Goal: Use online tool/utility: Utilize a website feature to perform a specific function

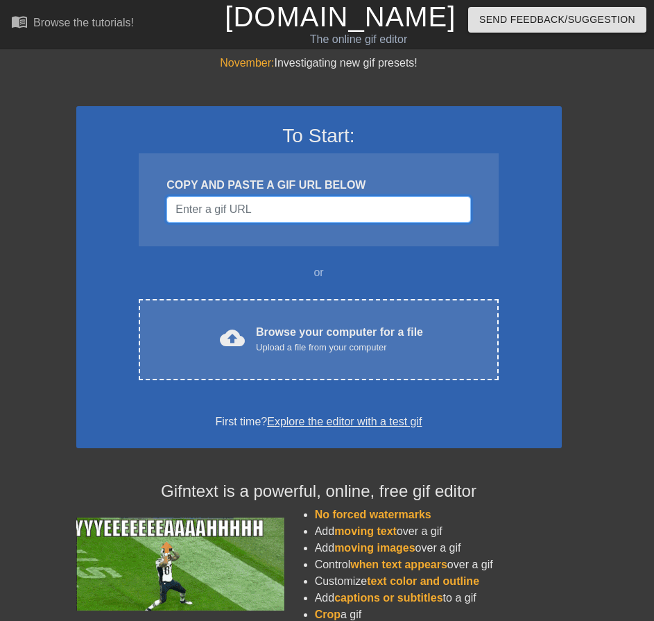
click at [277, 212] on input "Username" at bounding box center [318, 209] width 304 height 26
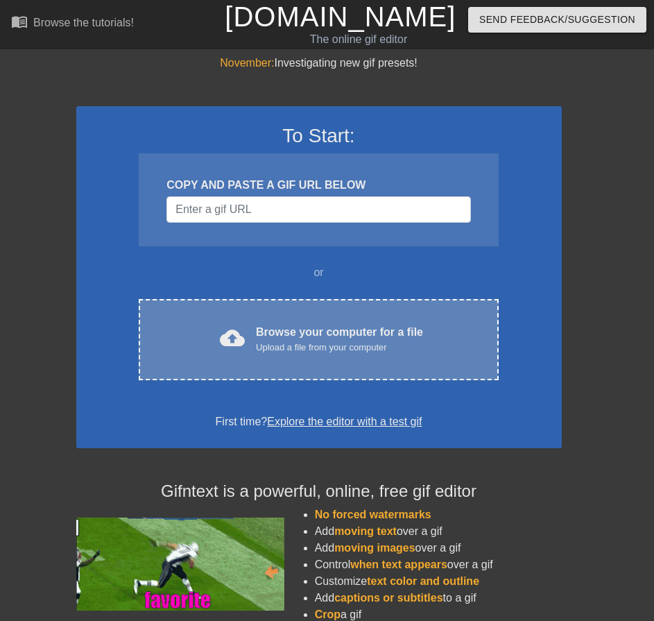
click at [281, 302] on div "cloud_upload Browse your computer for a file Upload a file from your computer C…" at bounding box center [318, 339] width 359 height 81
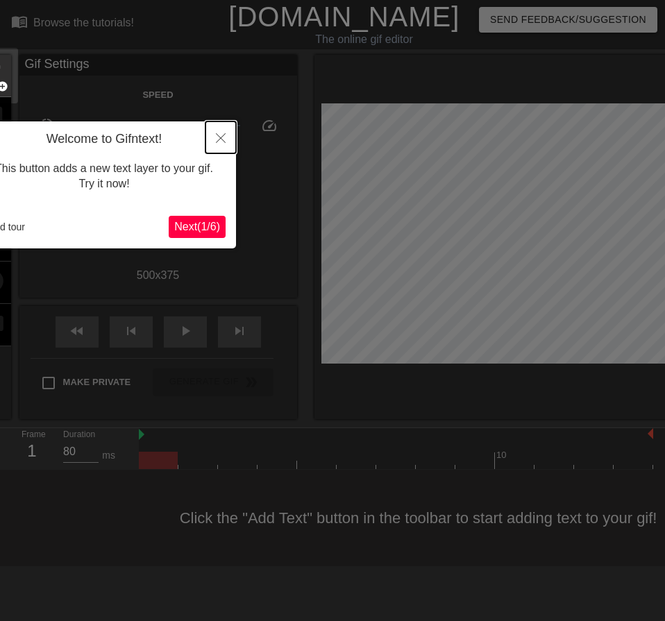
click at [216, 141] on icon "Close" at bounding box center [221, 138] width 10 height 10
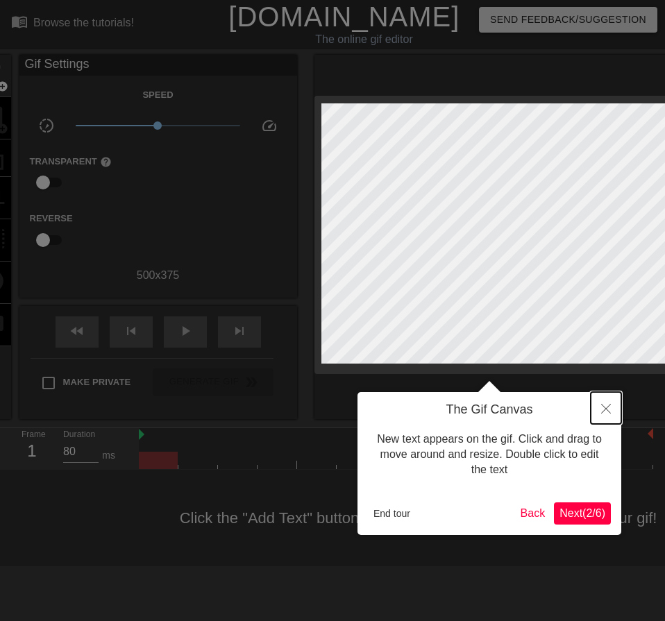
click at [603, 411] on icon "Close" at bounding box center [606, 409] width 10 height 10
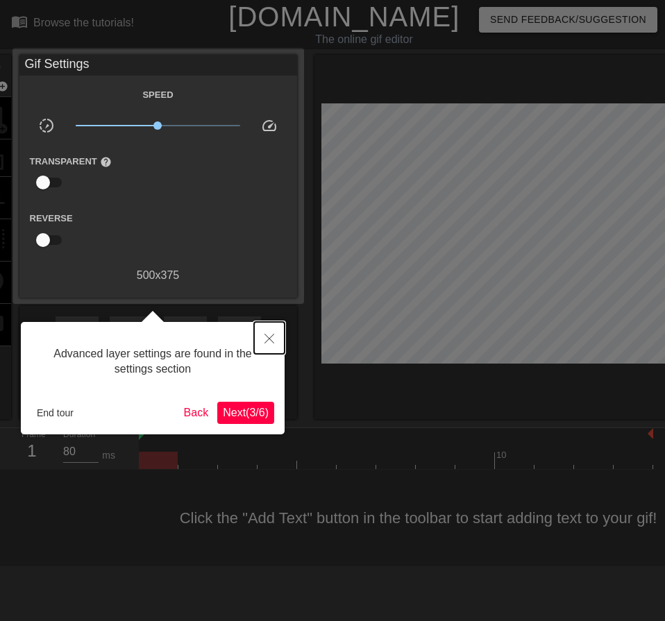
click at [266, 339] on icon "Close" at bounding box center [269, 339] width 10 height 10
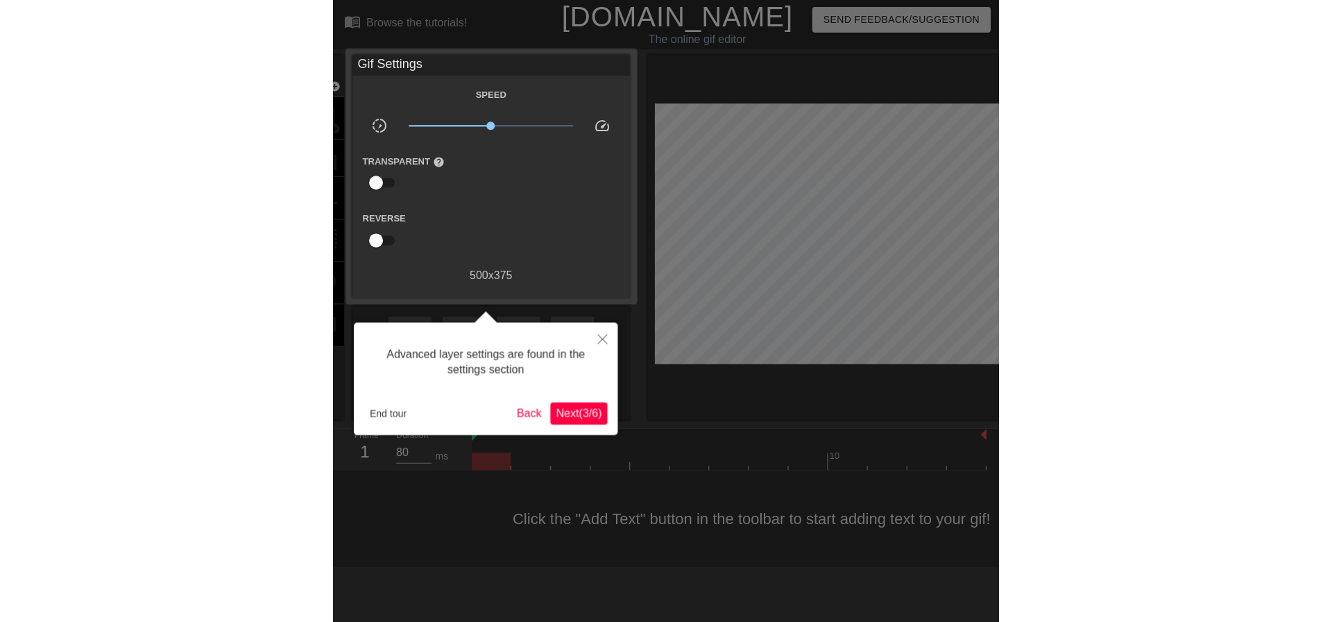
scroll to position [12, 0]
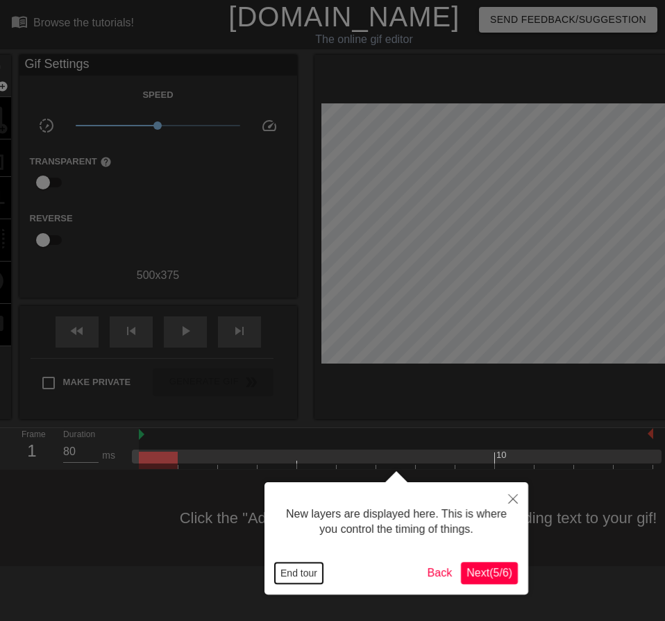
click at [306, 574] on button "End tour" at bounding box center [299, 573] width 48 height 21
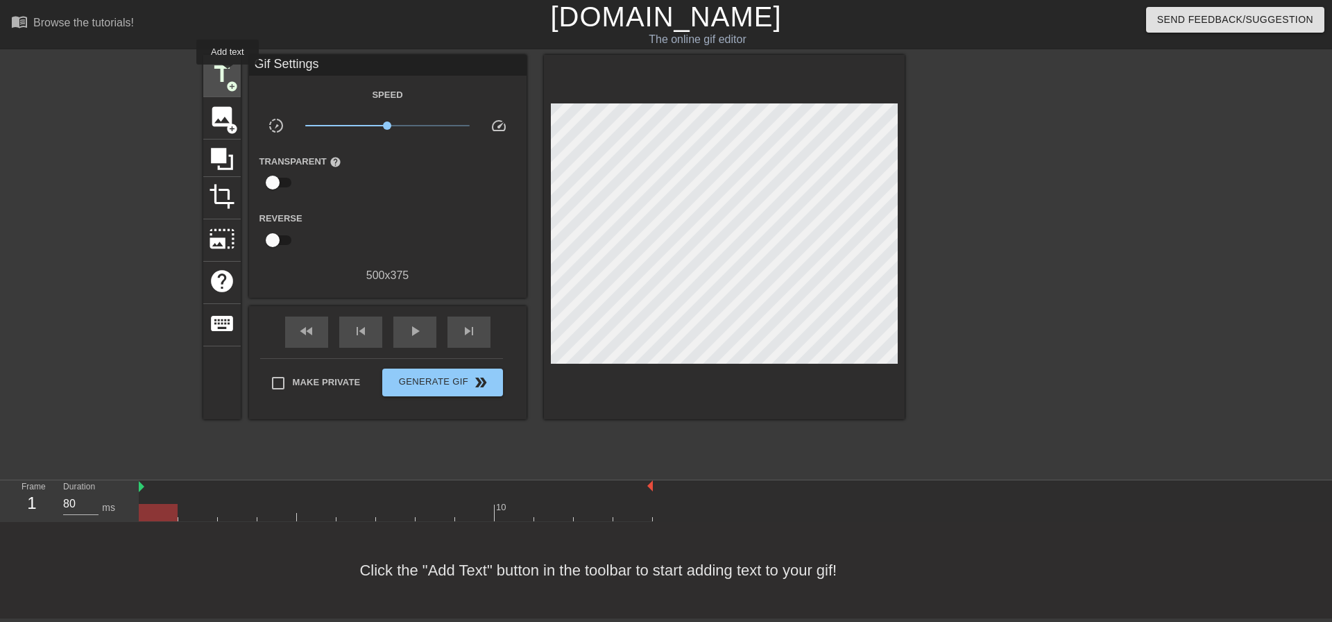
click at [228, 74] on span "title" at bounding box center [222, 74] width 26 height 26
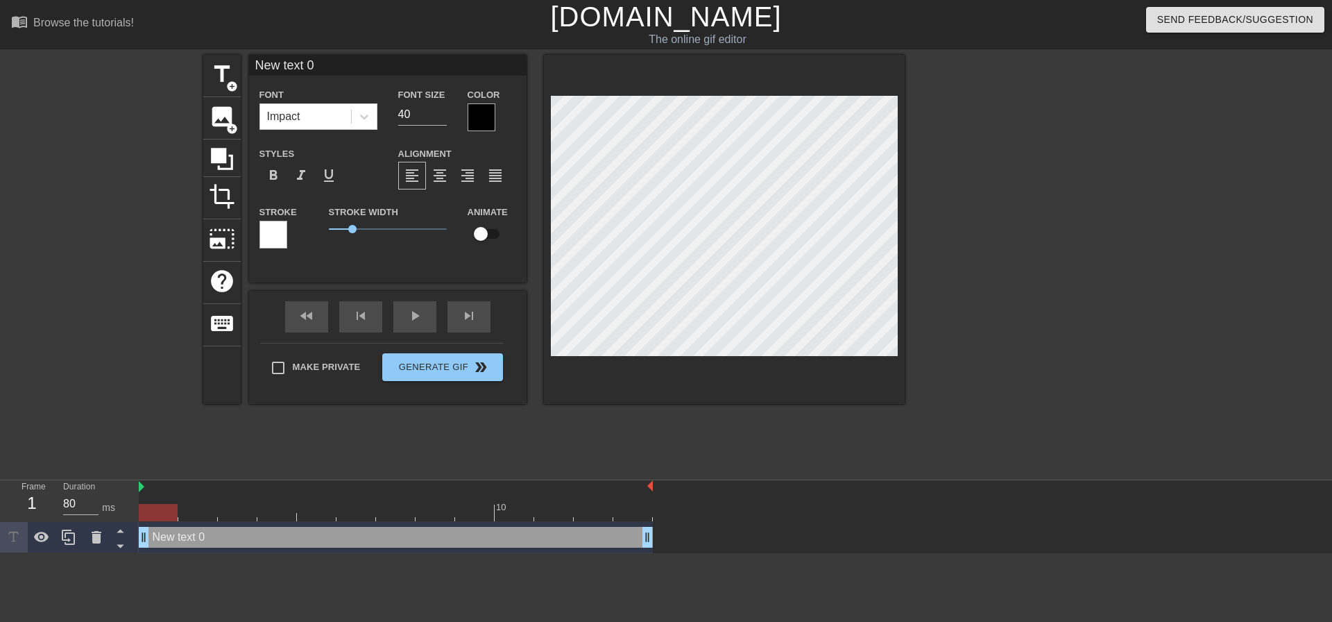
scroll to position [2, 3]
type input "S"
type textarea "S"
type input "ST"
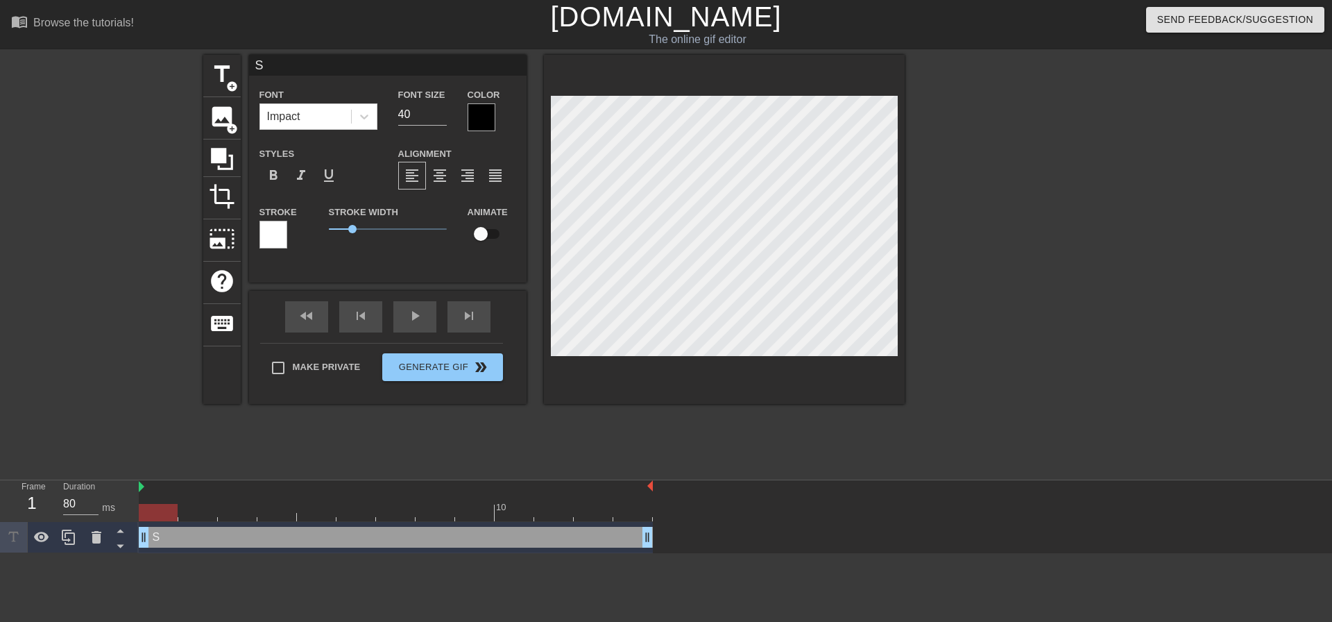
type textarea "ST"
type input "STS"
type textarea "STS"
click at [481, 110] on div at bounding box center [482, 117] width 28 height 28
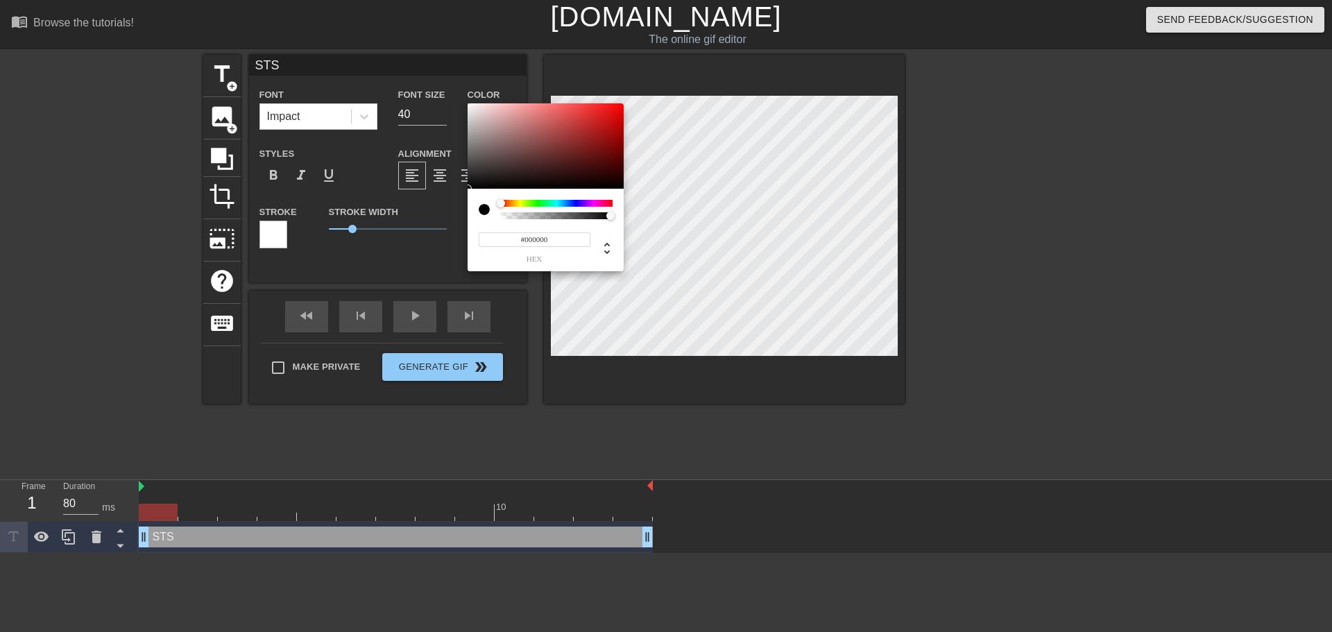
type input "0"
type input "1"
drag, startPoint x: 599, startPoint y: 216, endPoint x: 647, endPoint y: 219, distance: 48.6
click at [647, 219] on div "0 r 0 g 0 b 1 a" at bounding box center [666, 316] width 1332 height 632
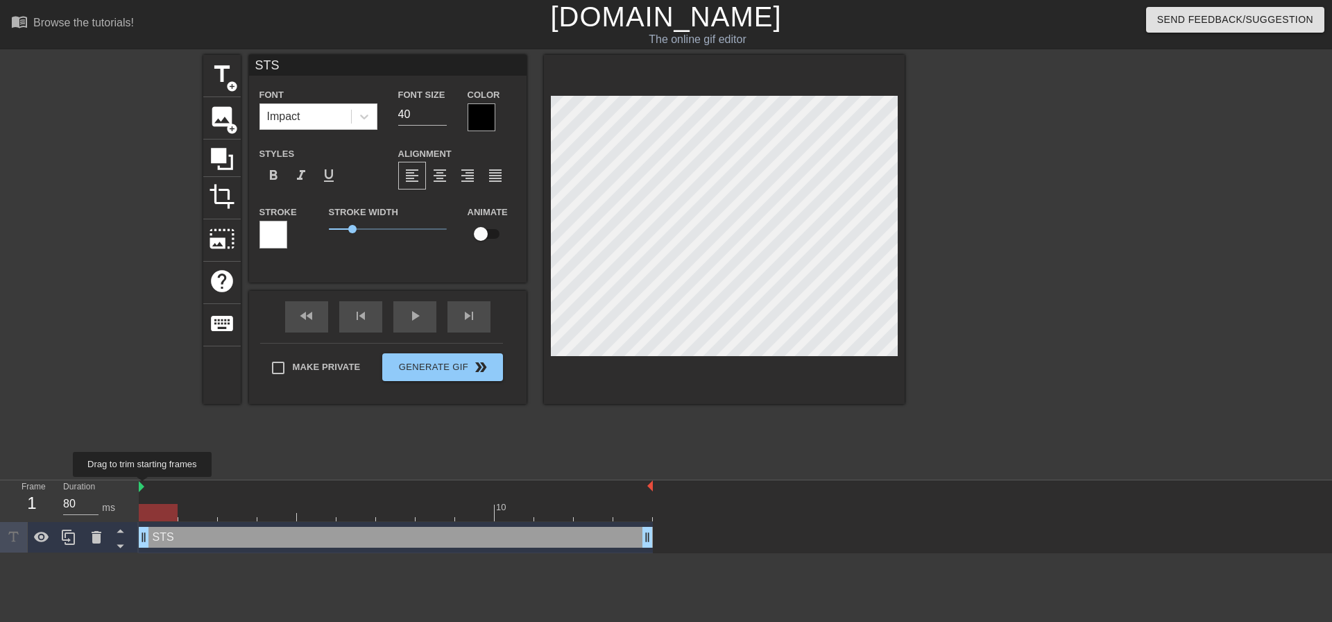
click at [143, 486] on img at bounding box center [142, 486] width 6 height 11
click at [216, 64] on span "title" at bounding box center [222, 74] width 26 height 26
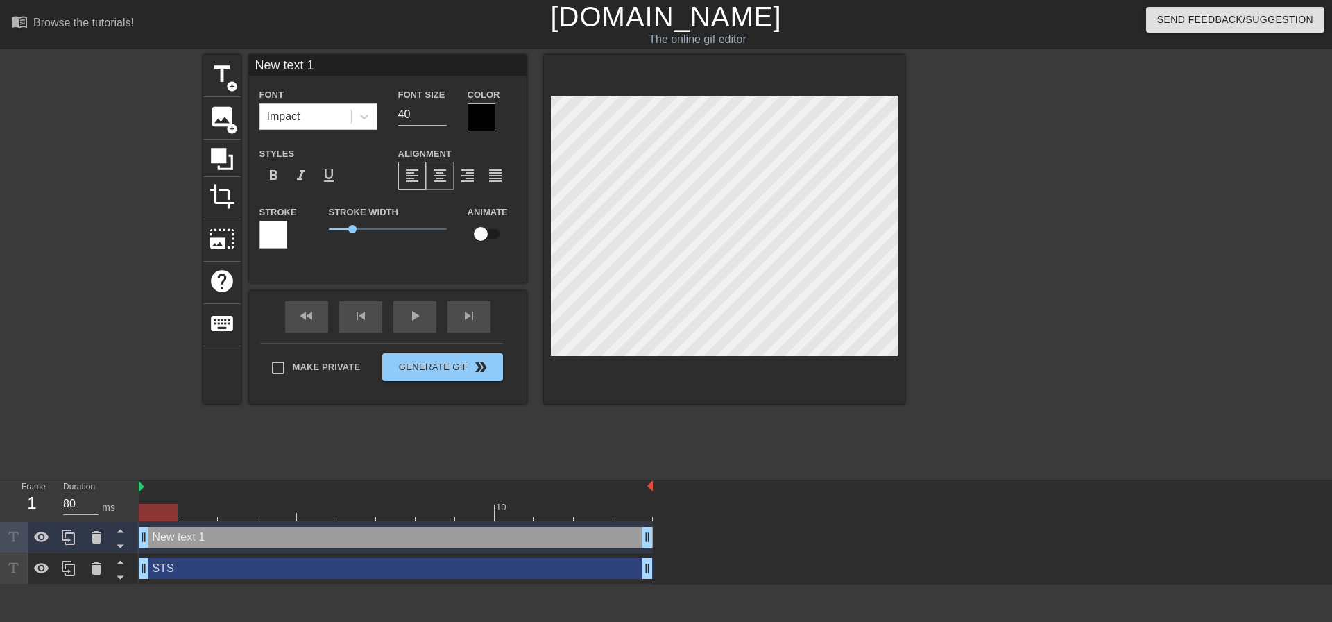
scroll to position [2, 3]
type input "C"
type textarea "C"
type input "Cu"
type textarea "Cu"
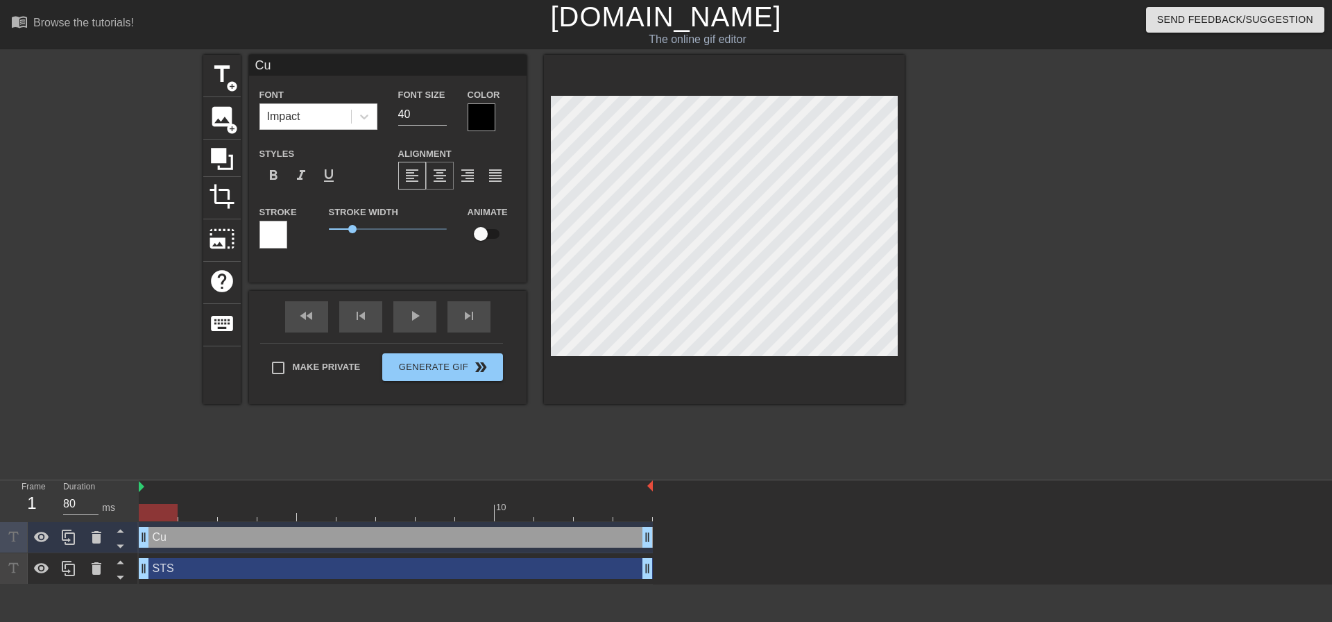
type input "Cus"
type textarea "Cus"
type input "Cust"
type textarea "Cust"
type input "Custo"
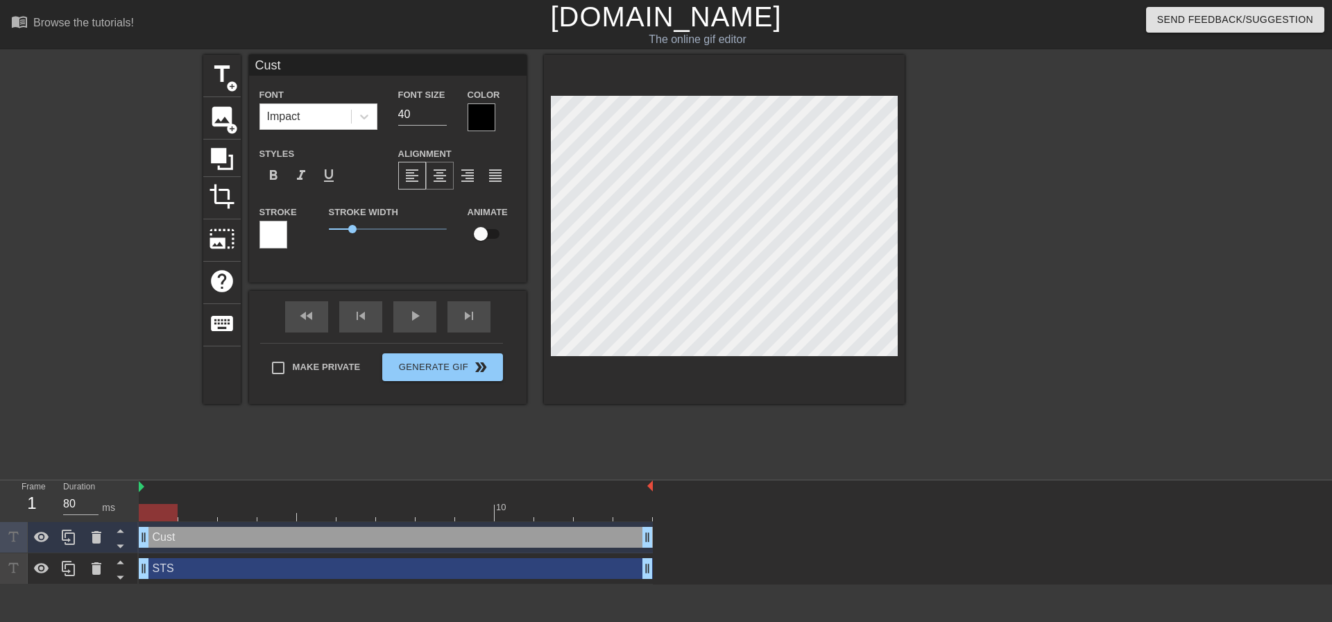
type textarea "Custo"
type input "Custom"
type textarea "Custom"
type input "Custome"
type textarea "Custome"
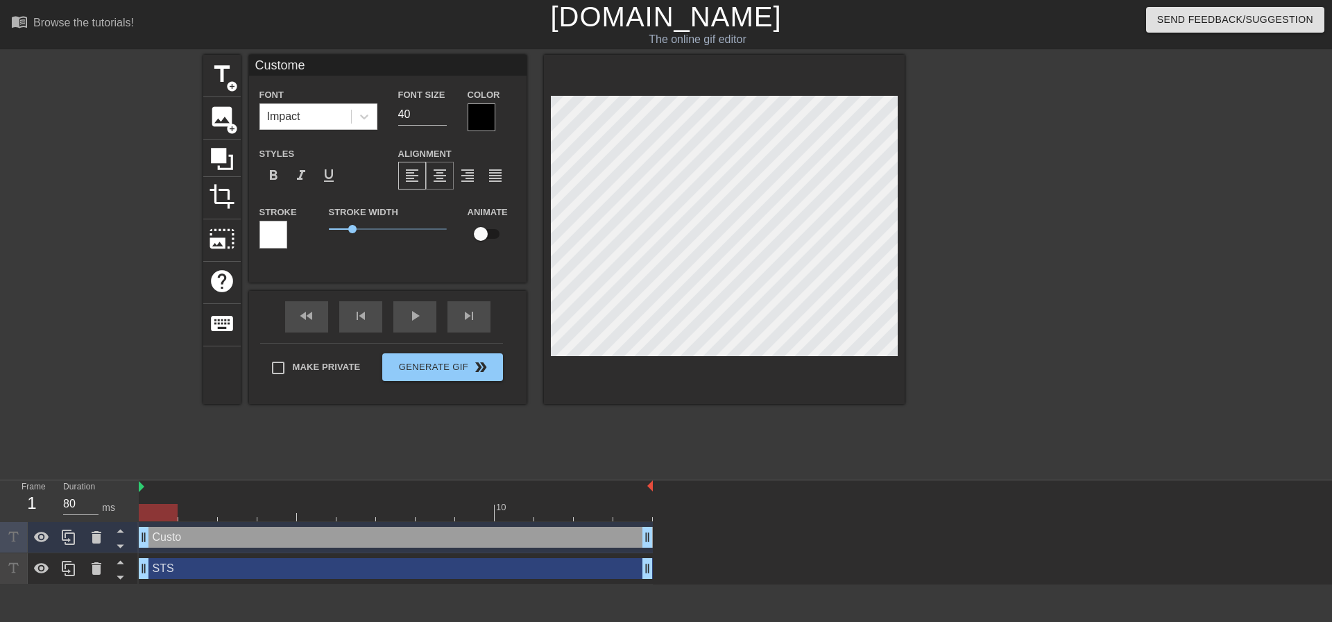
scroll to position [2, 3]
type input "Customer"
type textarea "Customer"
click at [653, 316] on div at bounding box center [1025, 263] width 208 height 416
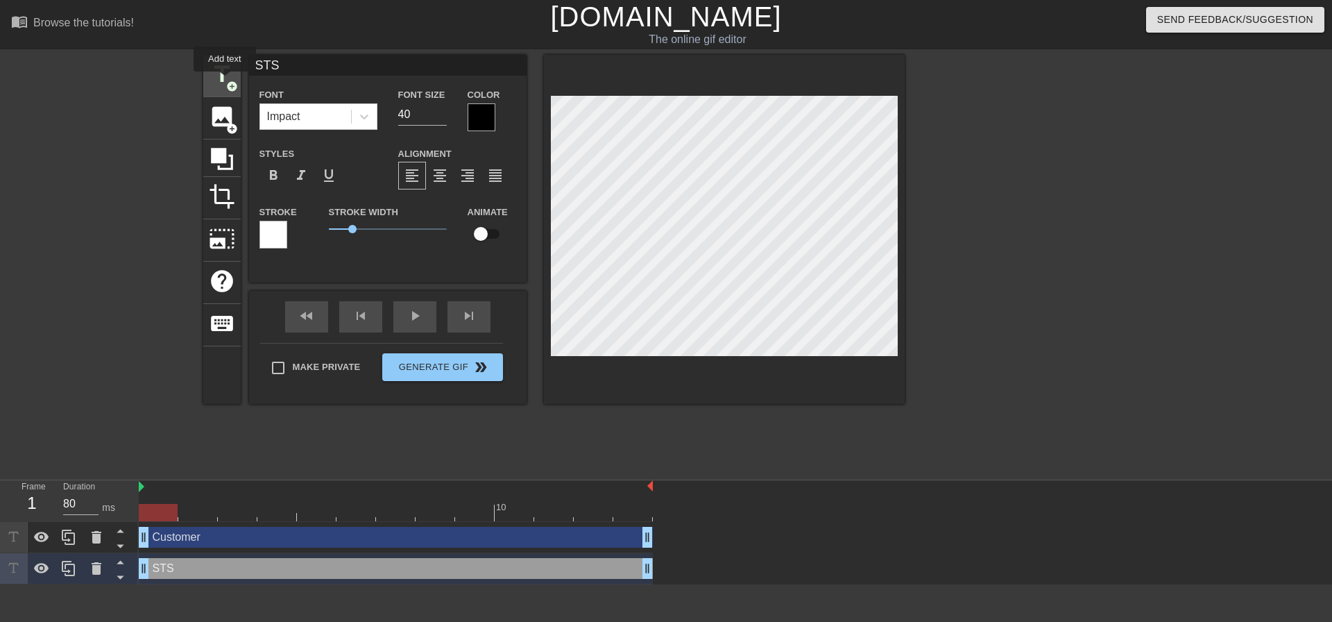
click at [225, 81] on span "title" at bounding box center [222, 74] width 26 height 26
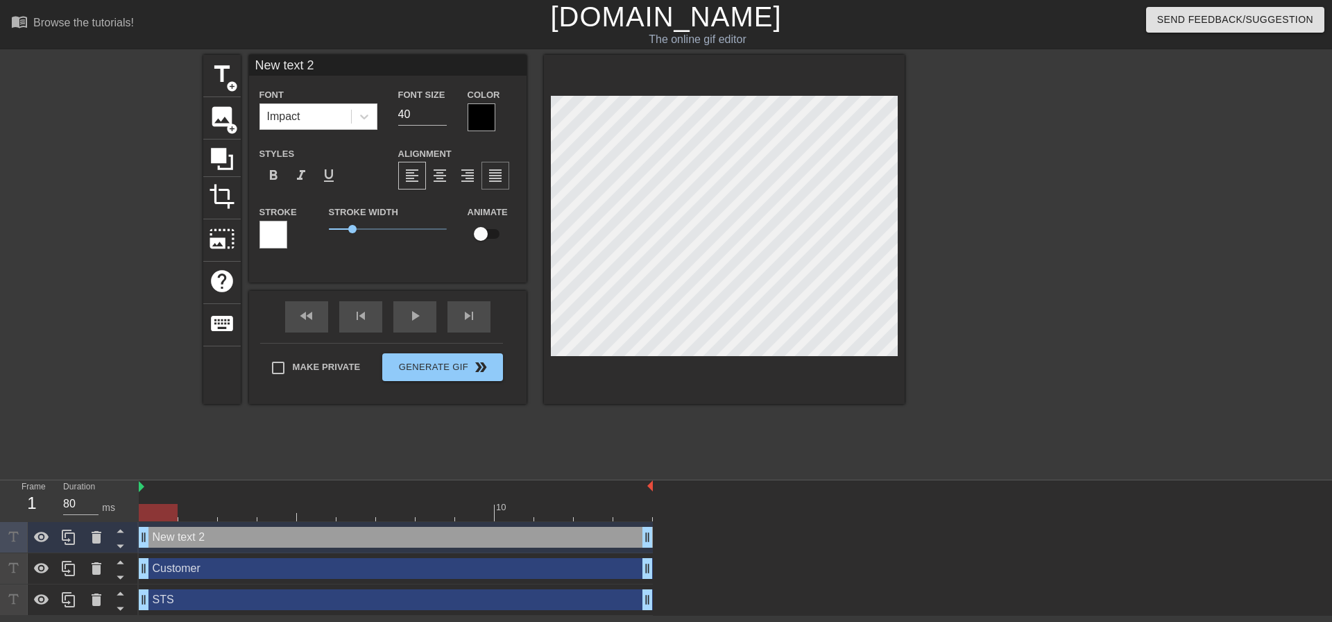
scroll to position [2, 3]
type input "L"
type textarea "L"
type input "Lo"
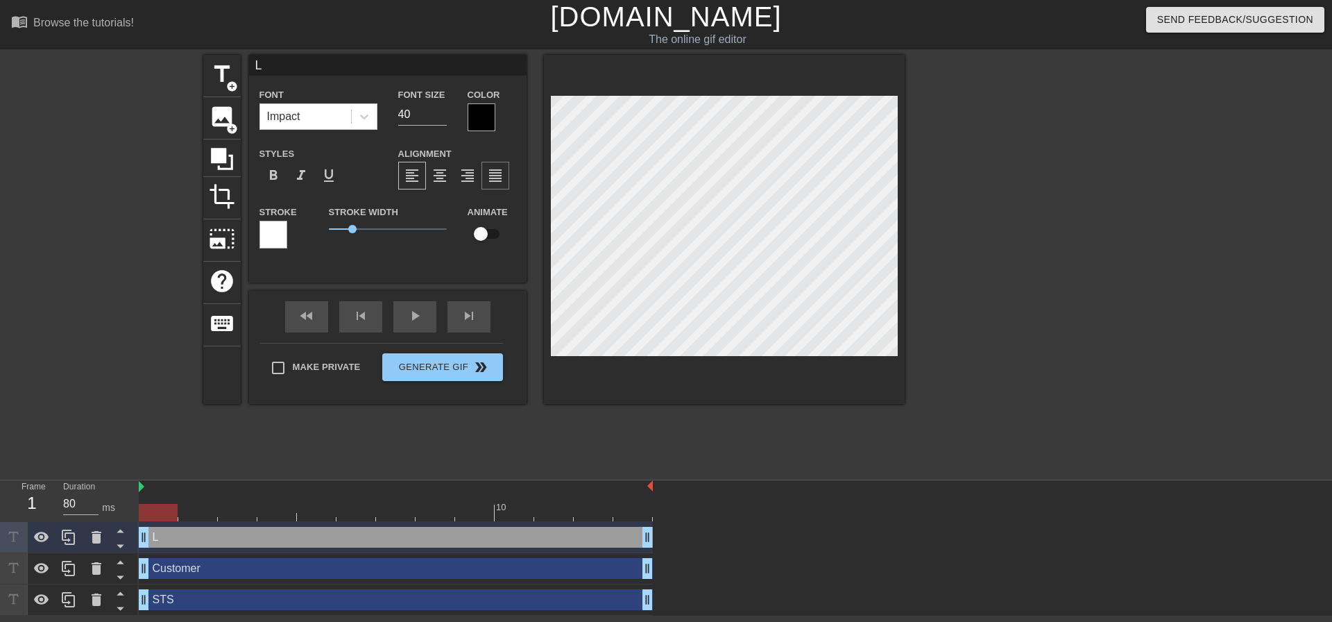
type textarea "Lo"
type input "Log"
type textarea "Log"
type input "Logi"
type textarea "Logi"
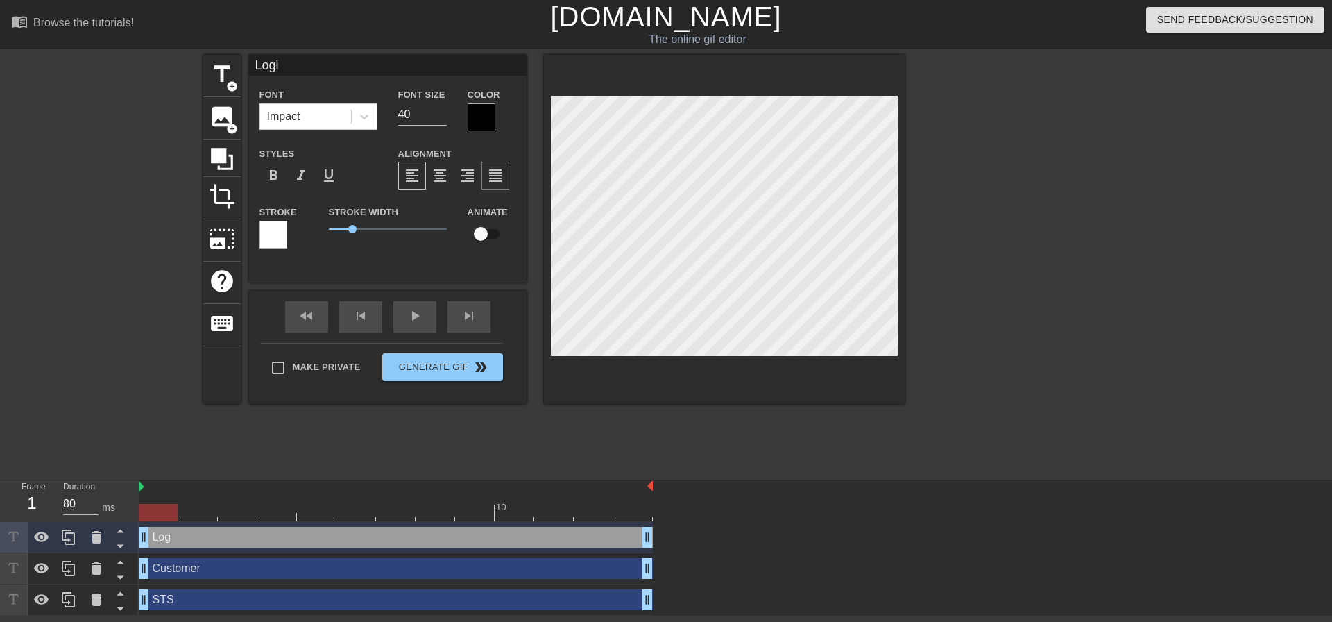
type input "Logis"
type textarea "Logist"
type input "Logisti"
type textarea "Logisti"
type input "Logistic"
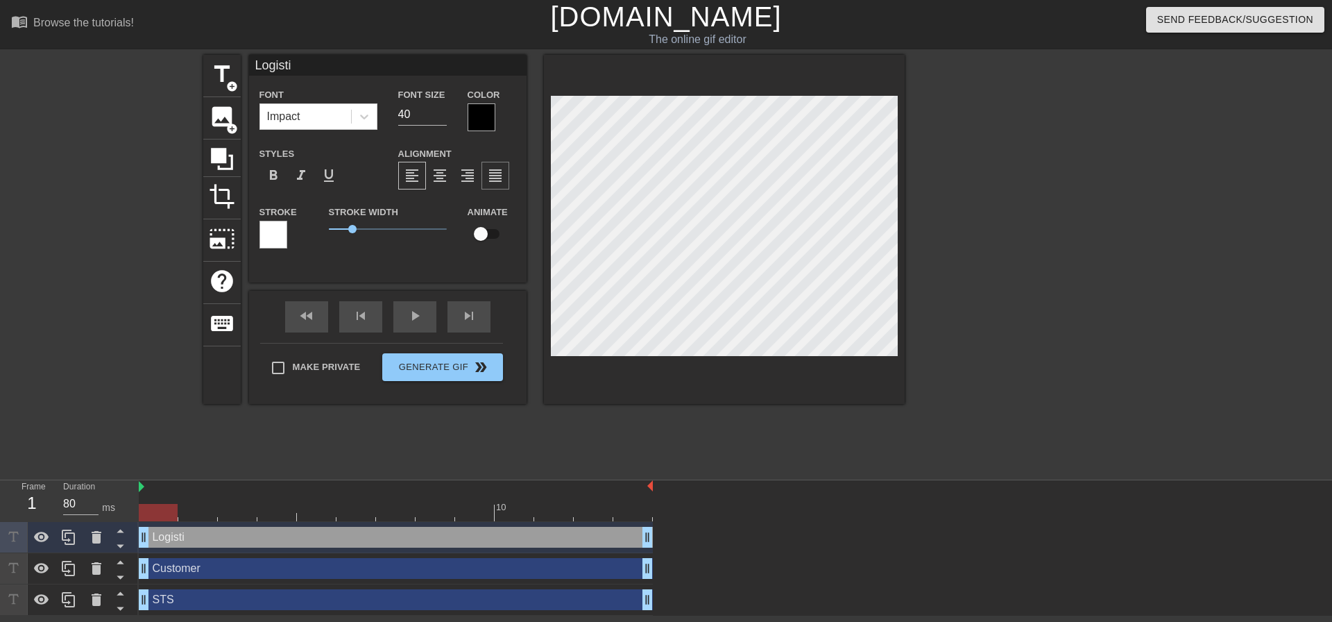
type textarea "Logistic"
type input "Logistics"
type textarea "Logistics"
click at [443, 370] on button "Generate Gif double_arrow" at bounding box center [442, 367] width 120 height 28
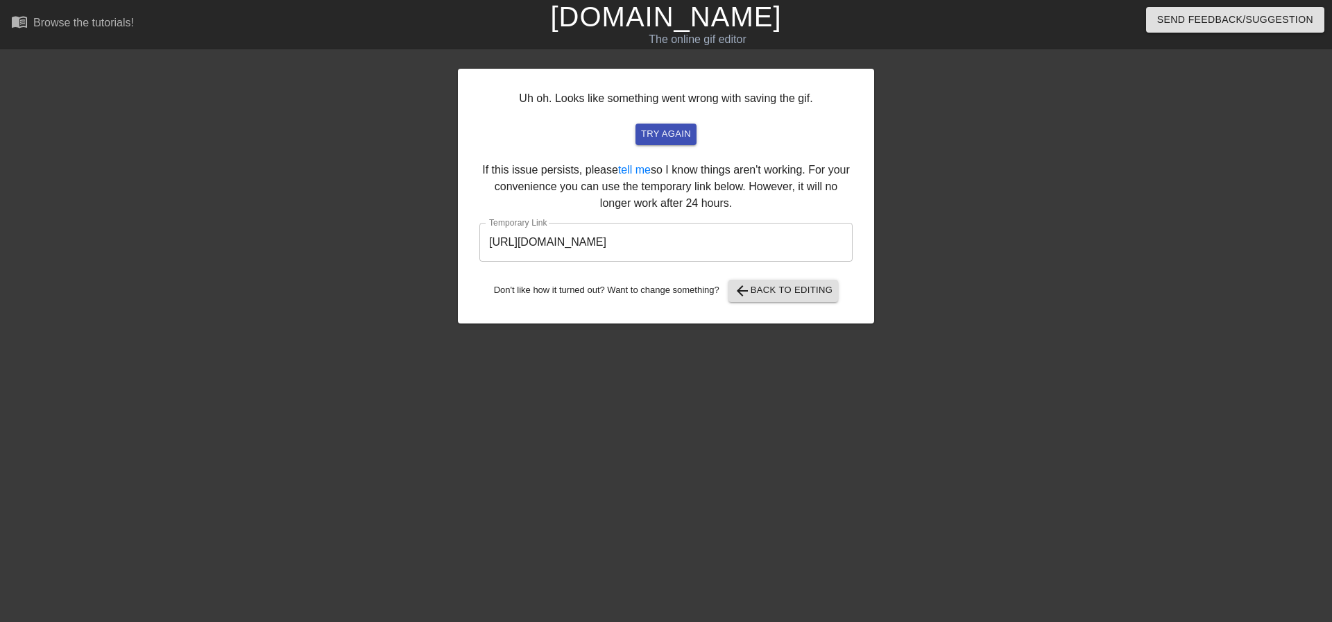
click at [653, 249] on input "[URL][DOMAIN_NAME]" at bounding box center [665, 242] width 373 height 39
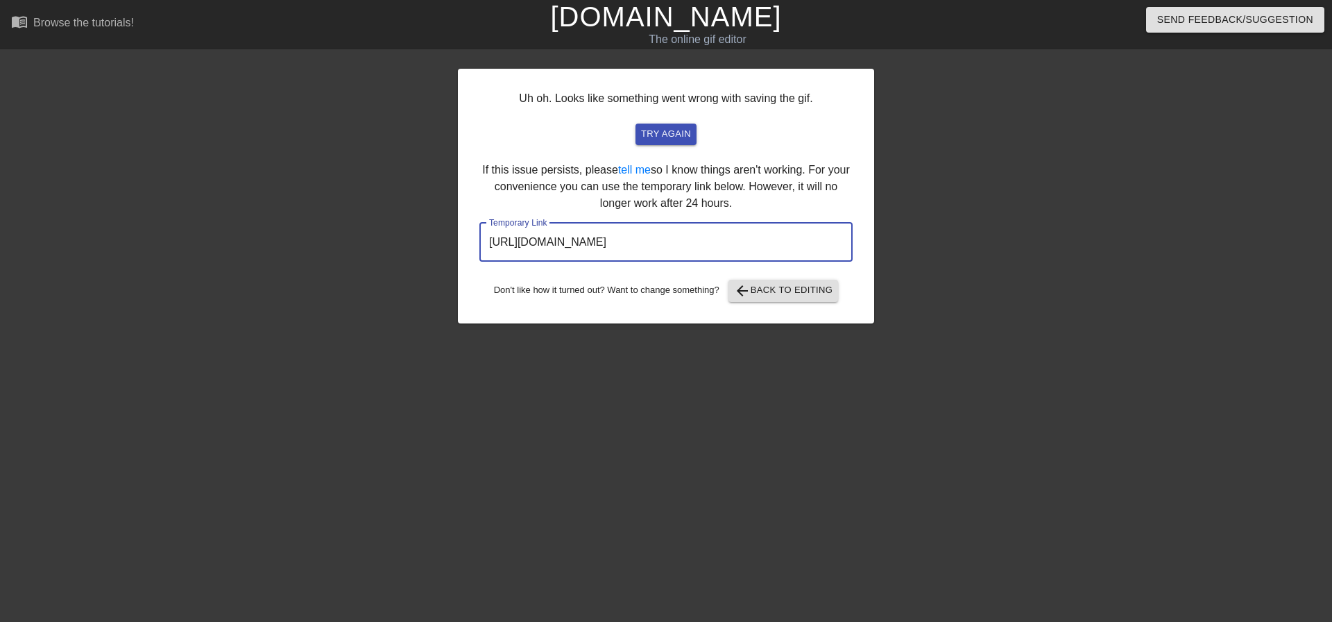
click at [653, 249] on input "[URL][DOMAIN_NAME]" at bounding box center [665, 242] width 373 height 39
